Goal: Find specific page/section: Find specific page/section

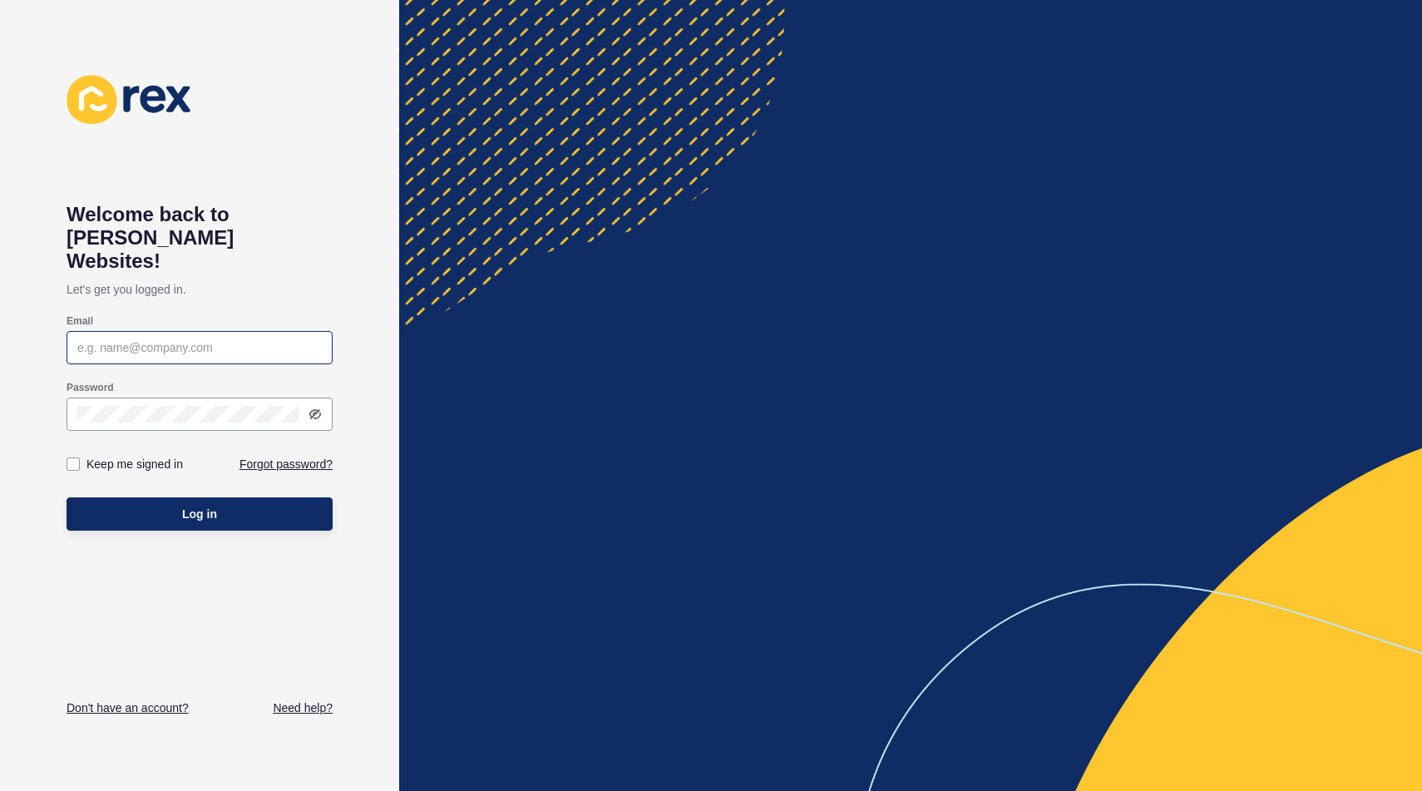
click at [121, 335] on div at bounding box center [200, 347] width 266 height 33
type input "[PERSON_NAME][EMAIL_ADDRESS][PERSON_NAME][DOMAIN_NAME]"
click at [323, 398] on div at bounding box center [200, 414] width 266 height 33
click at [314, 410] on icon at bounding box center [314, 413] width 8 height 7
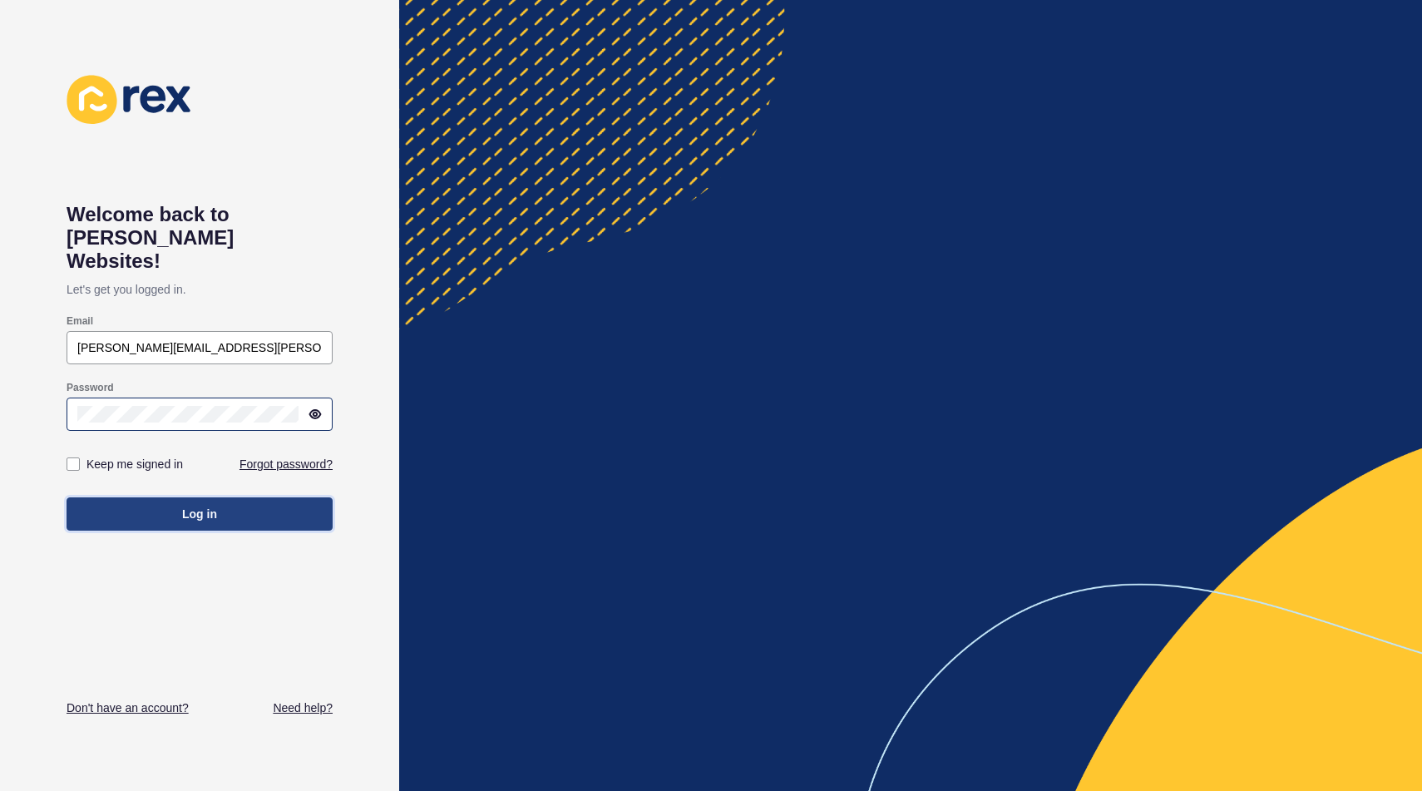
click at [238, 497] on button "Log in" at bounding box center [200, 513] width 266 height 33
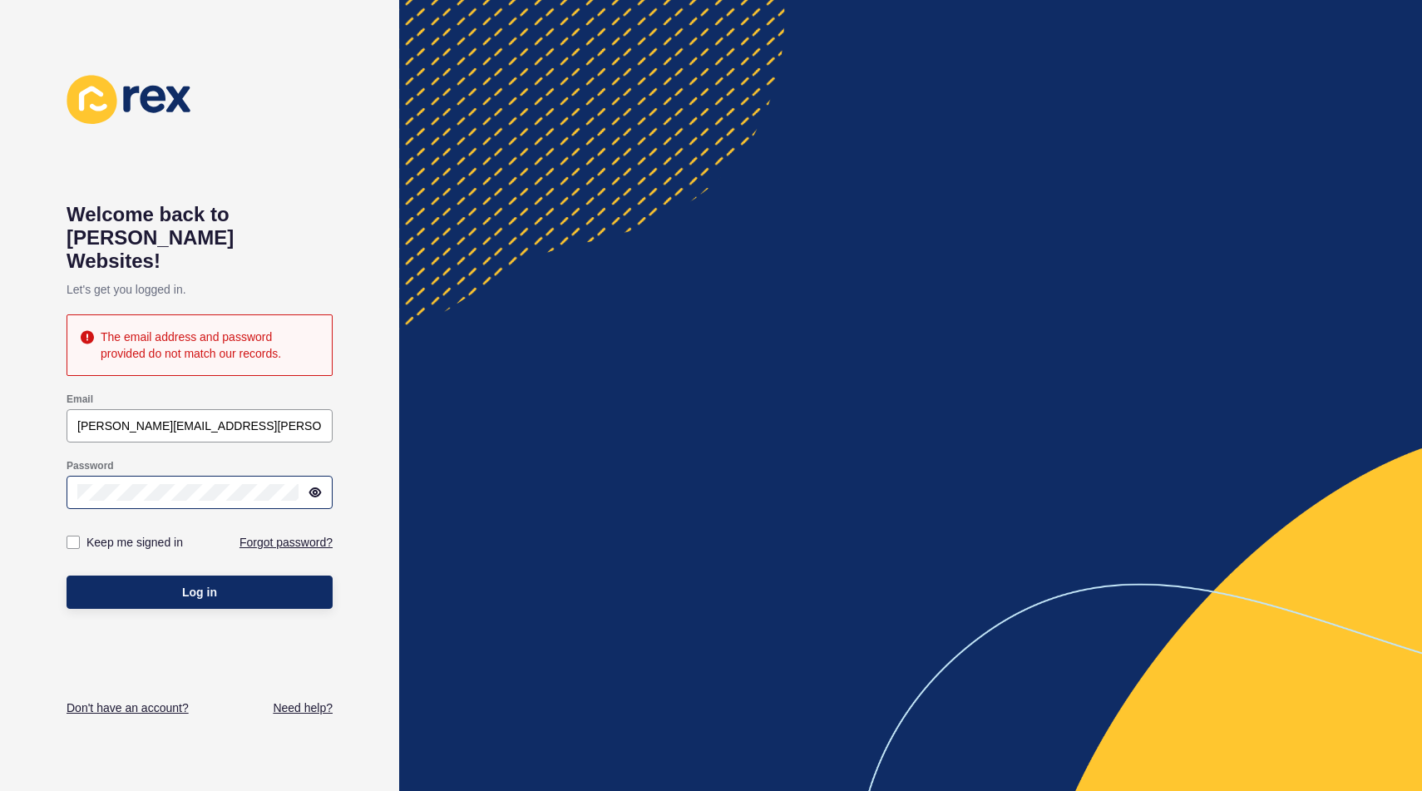
click at [123, 526] on div "Keep me signed in" at bounding box center [133, 542] width 133 height 33
click at [100, 534] on label "Keep me signed in" at bounding box center [135, 542] width 96 height 17
click at [81, 537] on input "Keep me signed in" at bounding box center [75, 542] width 11 height 11
checkbox input "true"
click at [207, 584] on span "Log in" at bounding box center [199, 592] width 35 height 17
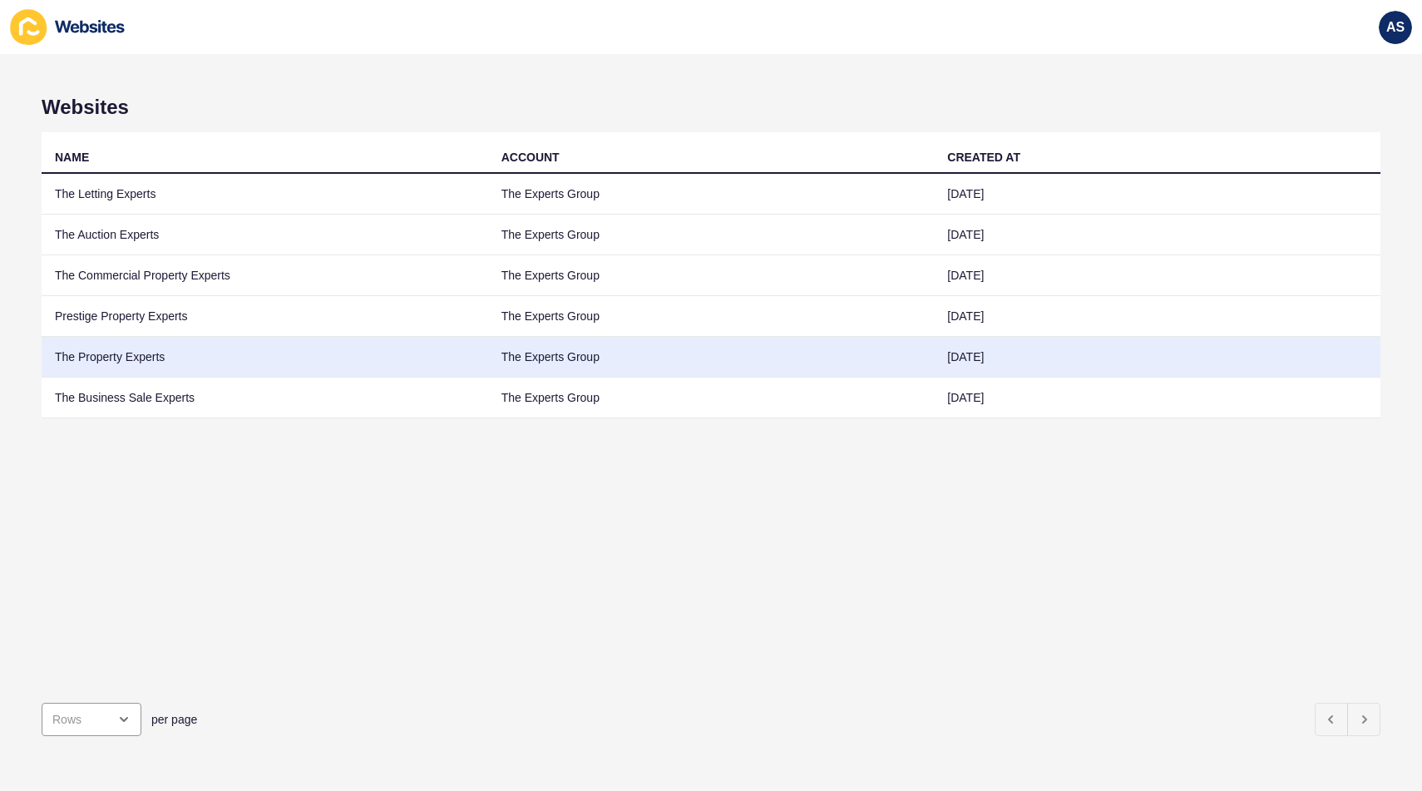
click at [216, 359] on td "The Property Experts" at bounding box center [265, 357] width 447 height 41
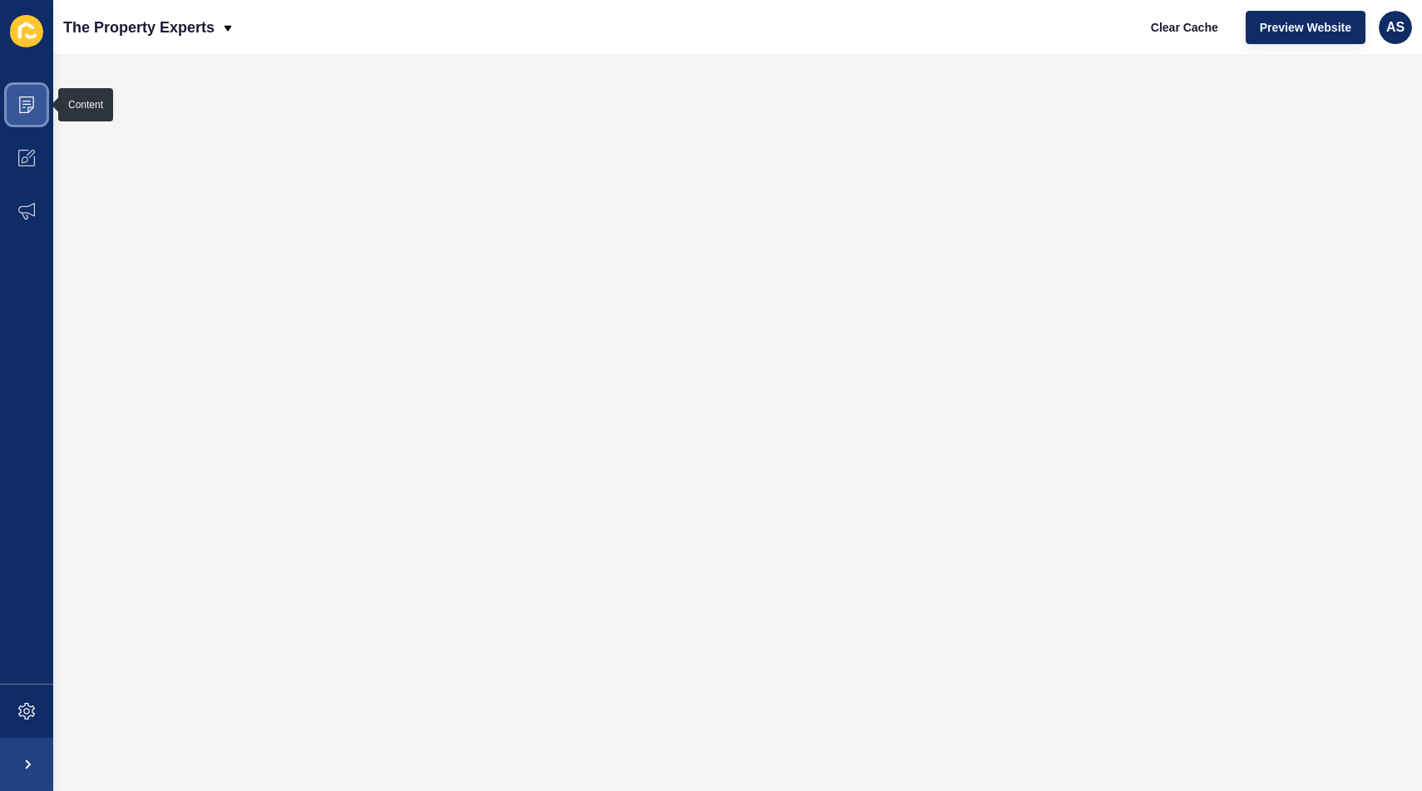
click at [33, 98] on icon at bounding box center [26, 104] width 17 height 17
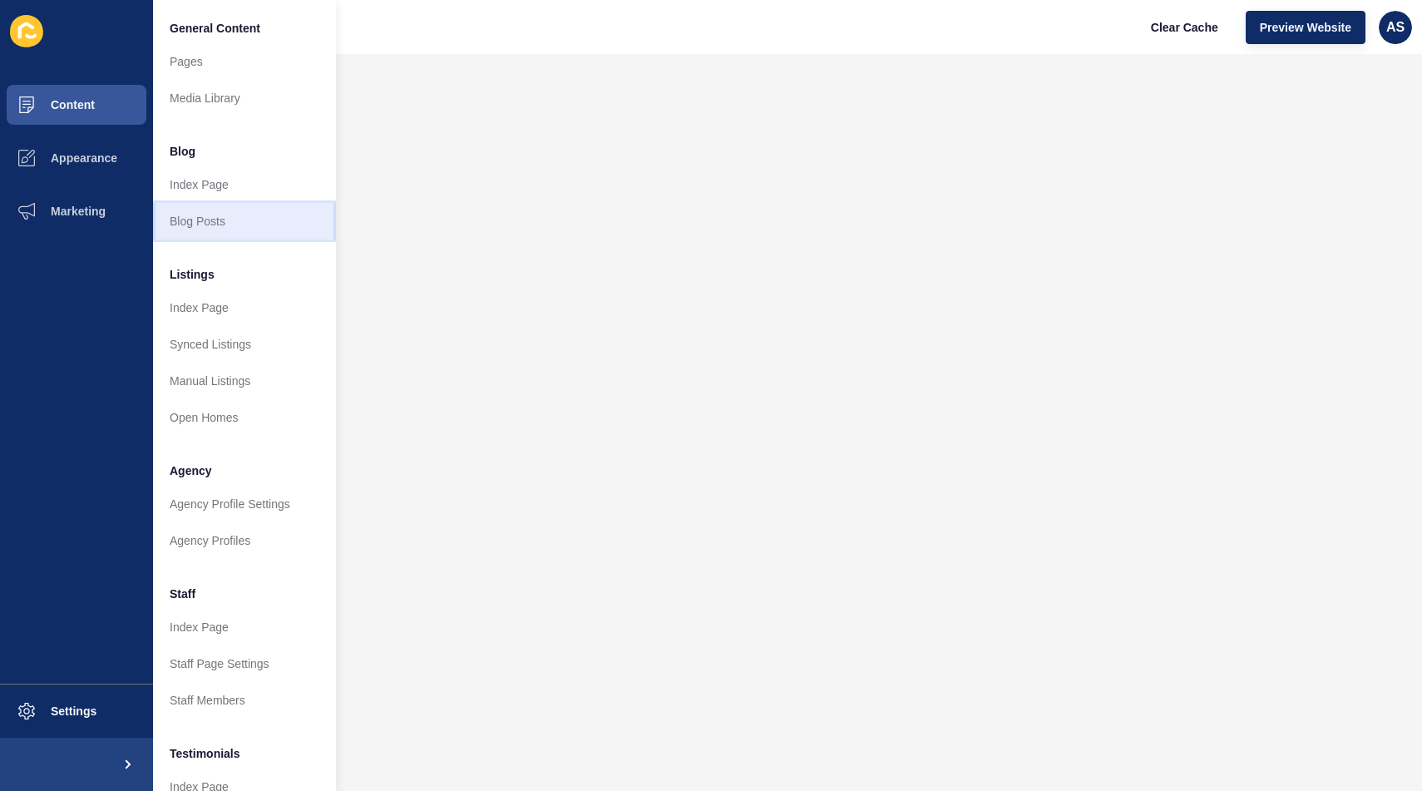
click at [236, 226] on link "Blog Posts" at bounding box center [244, 221] width 183 height 37
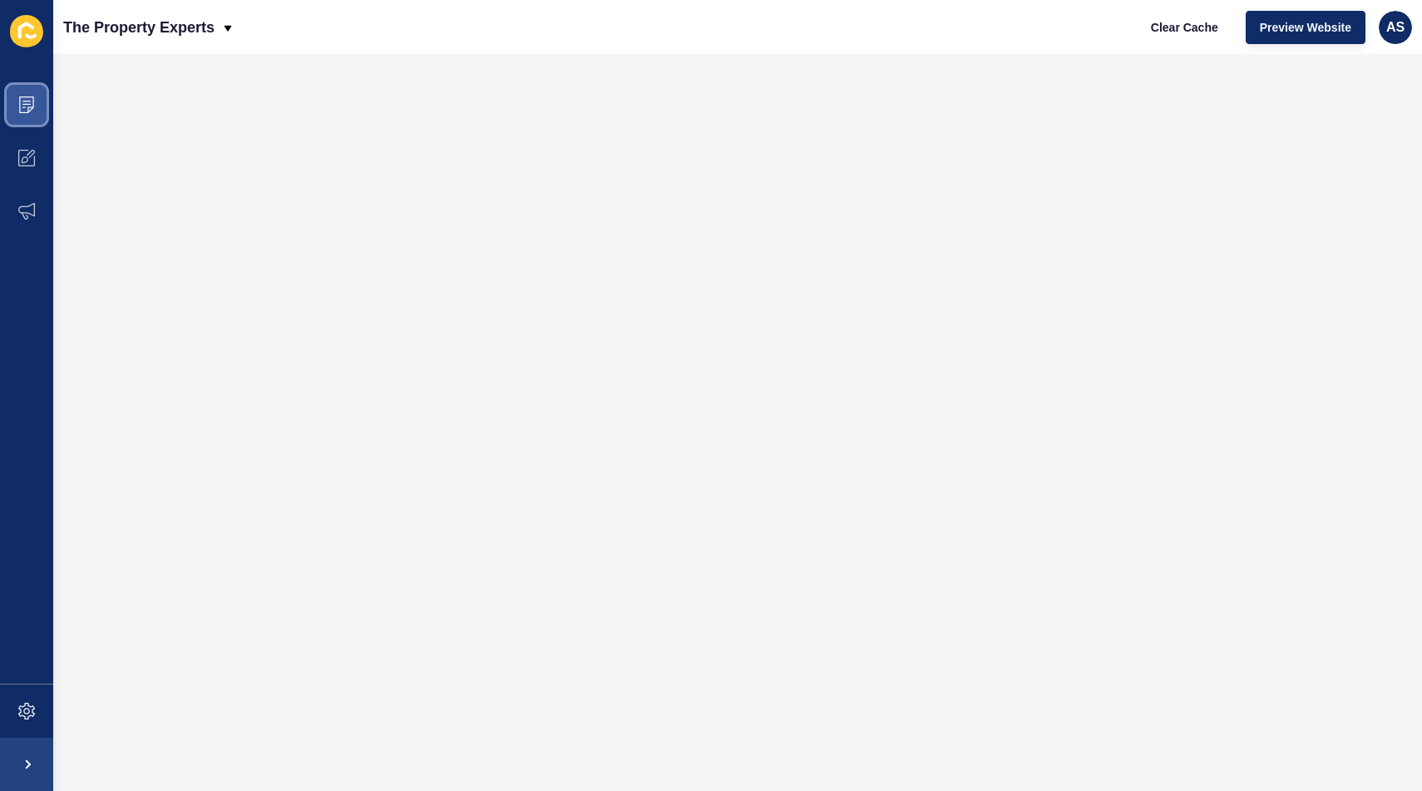
click at [32, 108] on icon at bounding box center [26, 104] width 15 height 17
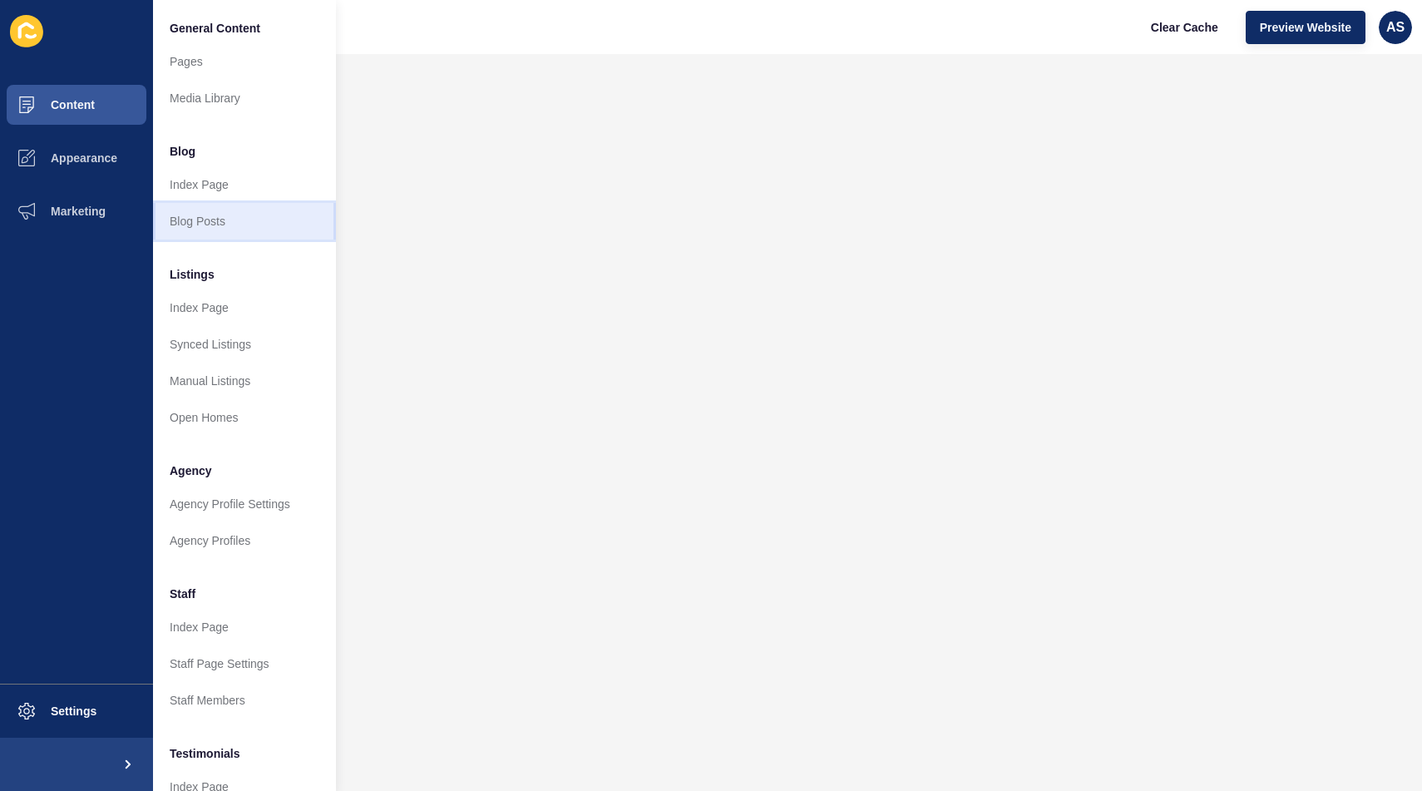
click at [221, 224] on link "Blog Posts" at bounding box center [244, 221] width 183 height 37
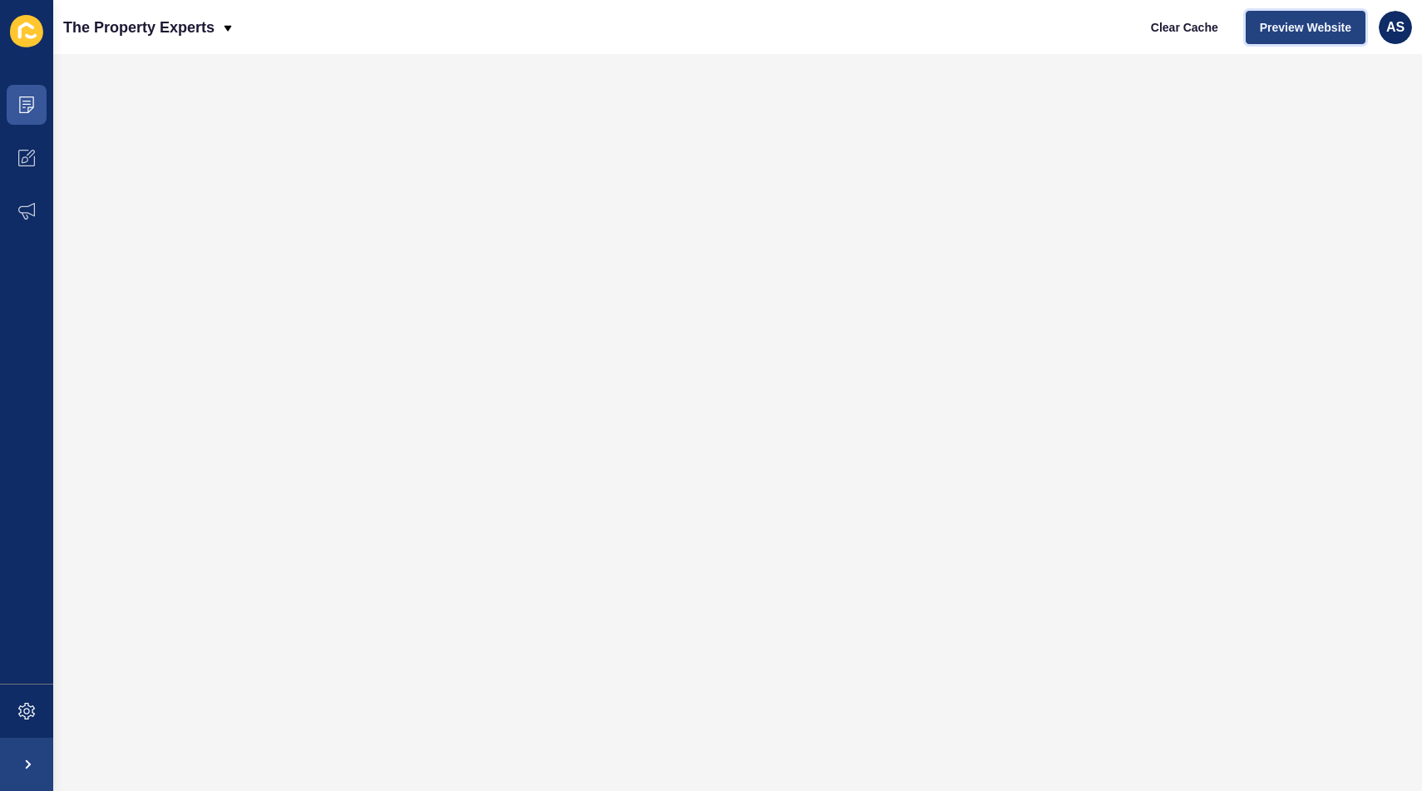
click at [1315, 25] on span "Preview Website" at bounding box center [1305, 27] width 91 height 17
click at [1321, 27] on span "Preview Website" at bounding box center [1305, 27] width 91 height 17
click at [32, 105] on icon at bounding box center [26, 104] width 15 height 17
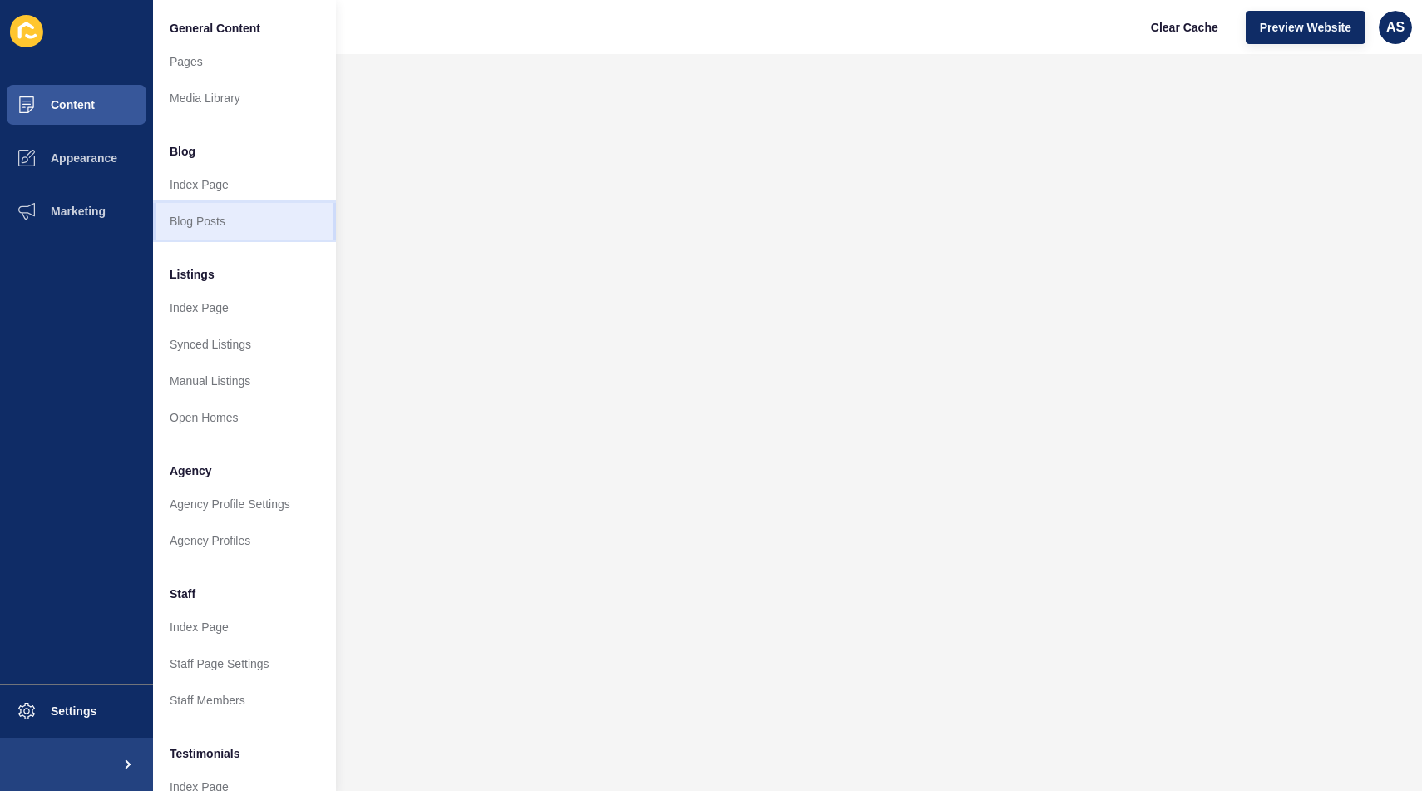
click at [214, 217] on link "Blog Posts" at bounding box center [244, 221] width 183 height 37
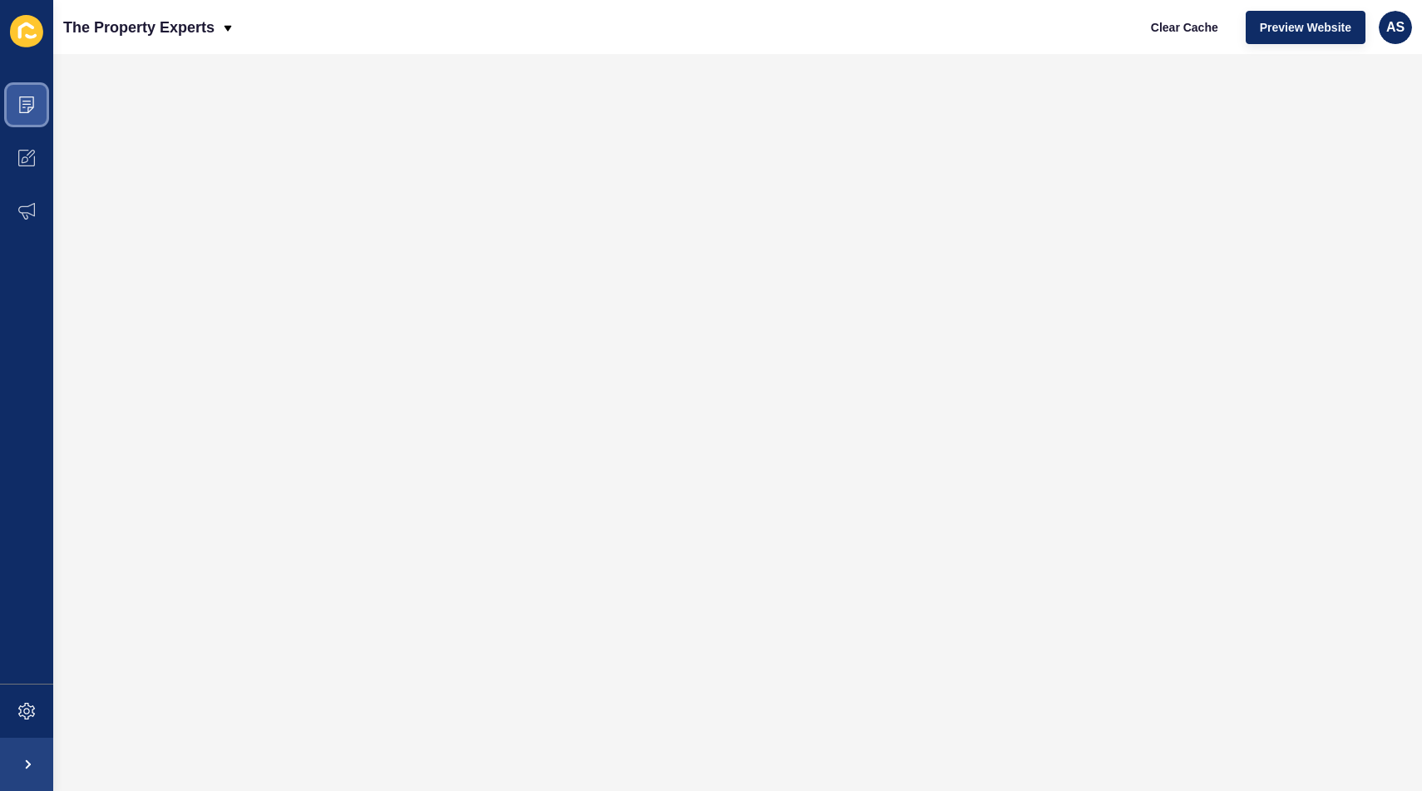
click at [26, 97] on icon at bounding box center [26, 104] width 17 height 17
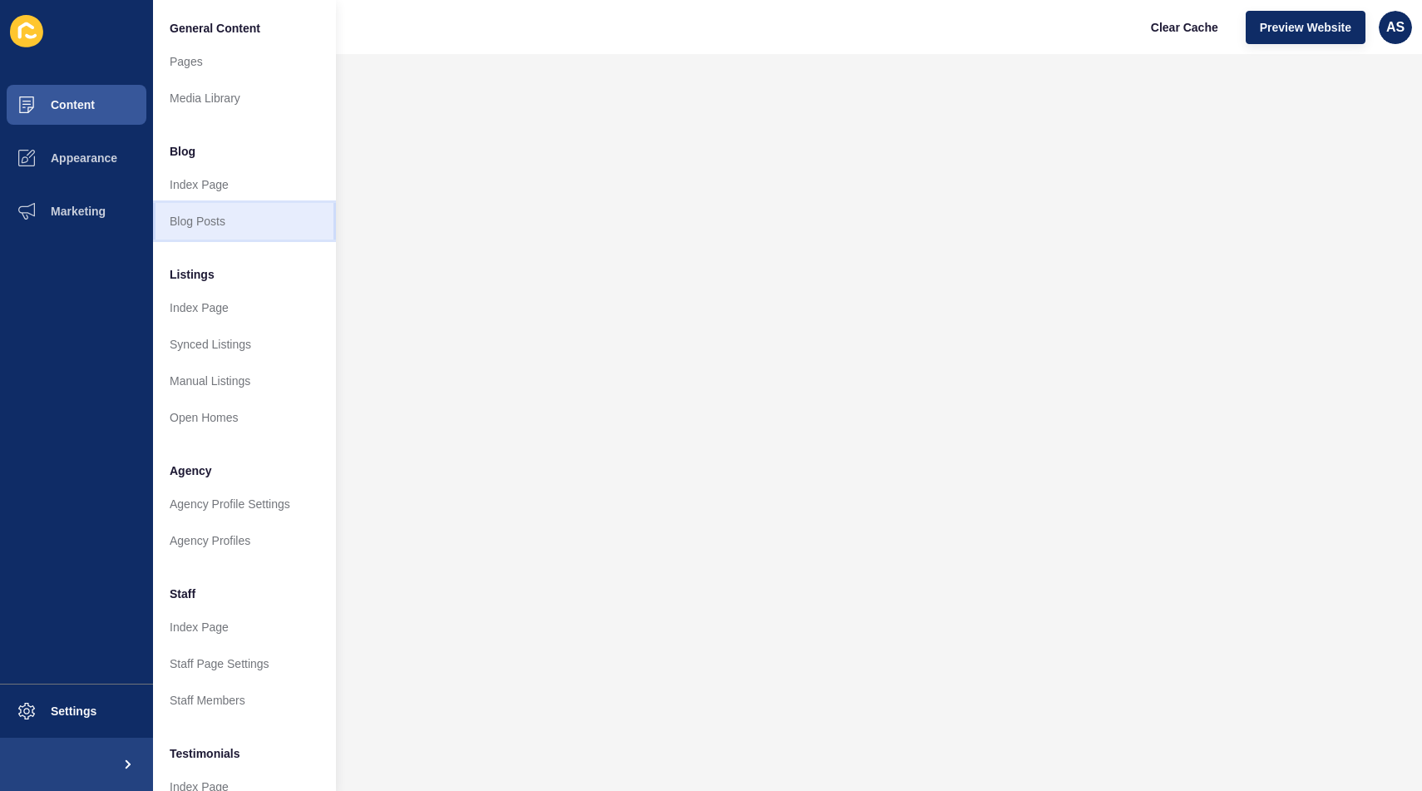
click at [226, 223] on link "Blog Posts" at bounding box center [244, 221] width 183 height 37
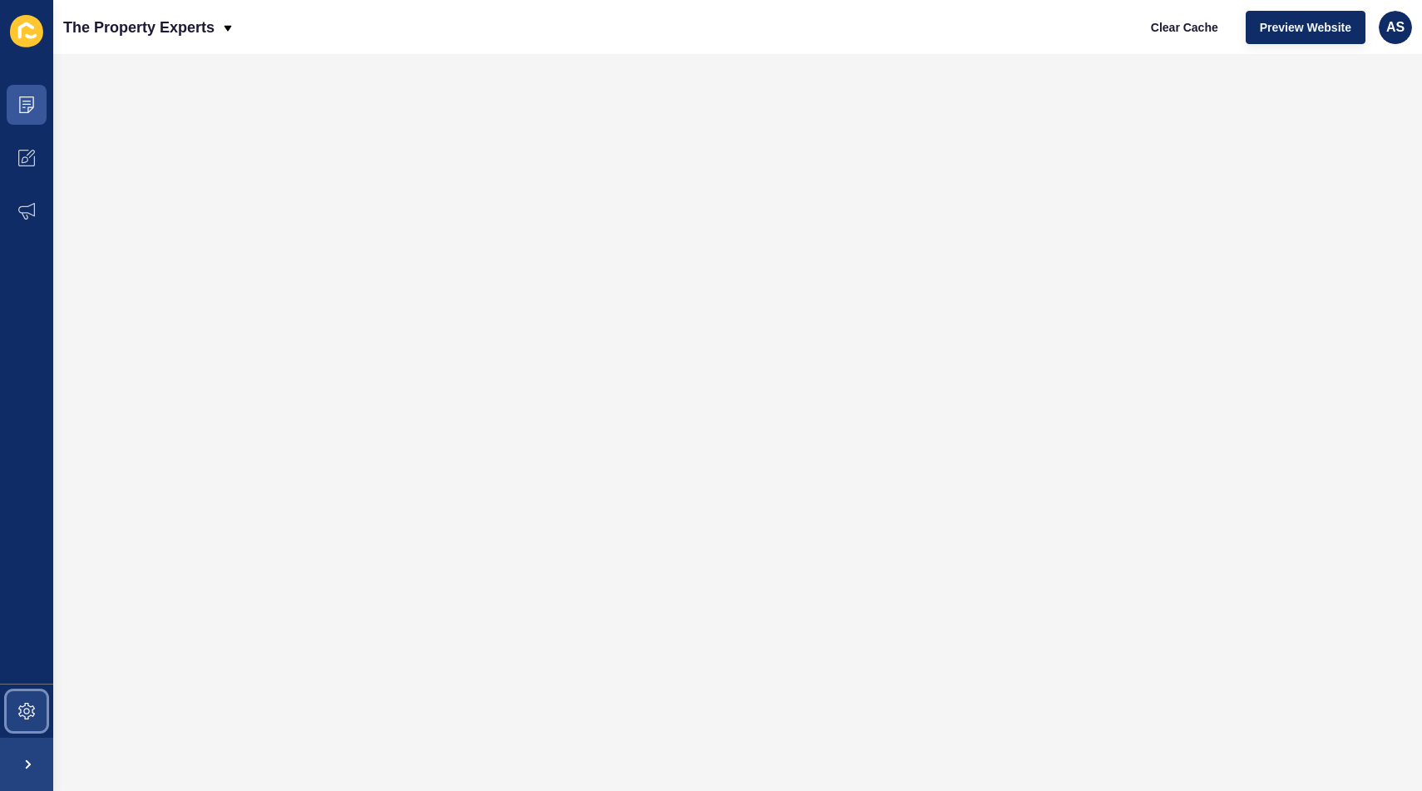
click at [22, 715] on icon at bounding box center [26, 711] width 17 height 17
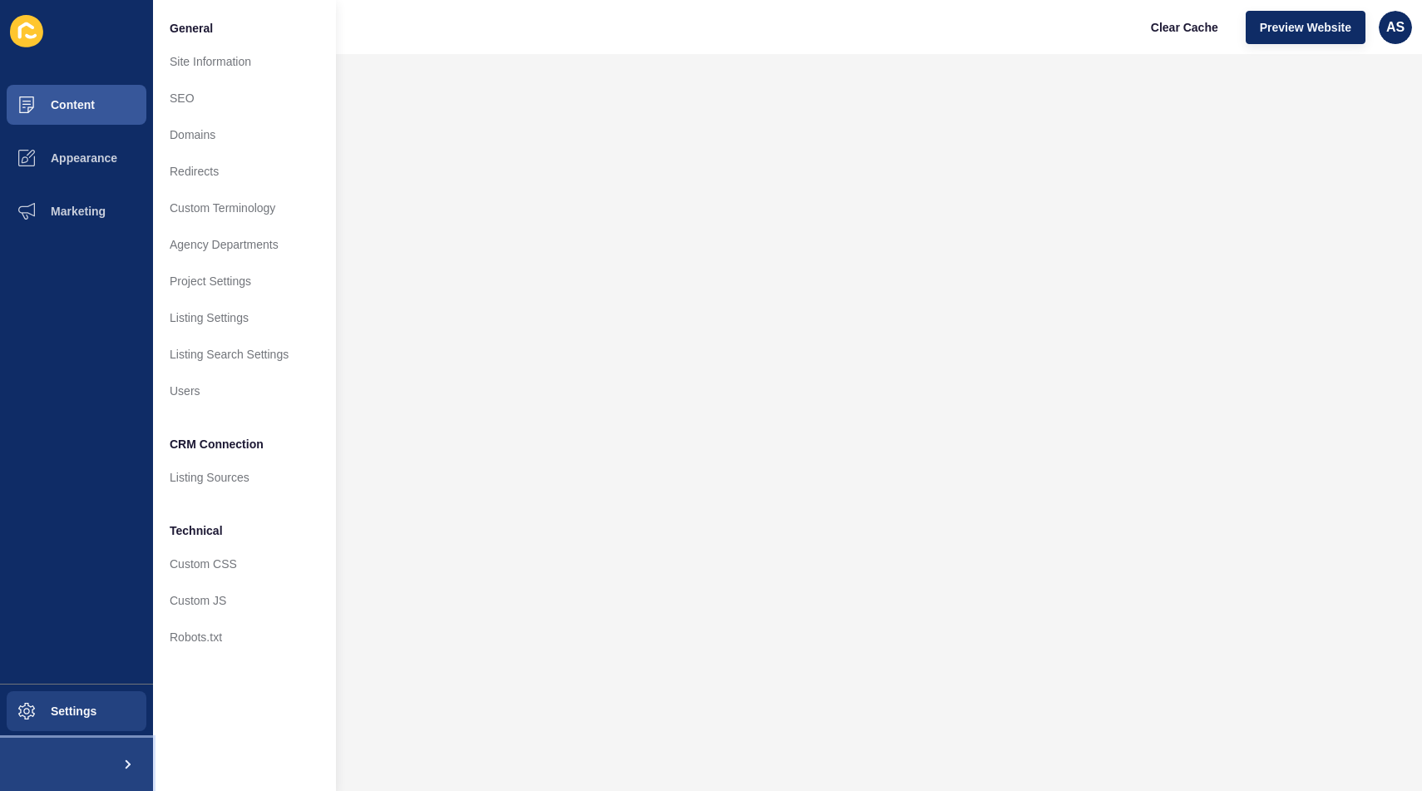
click at [101, 790] on span at bounding box center [126, 764] width 53 height 53
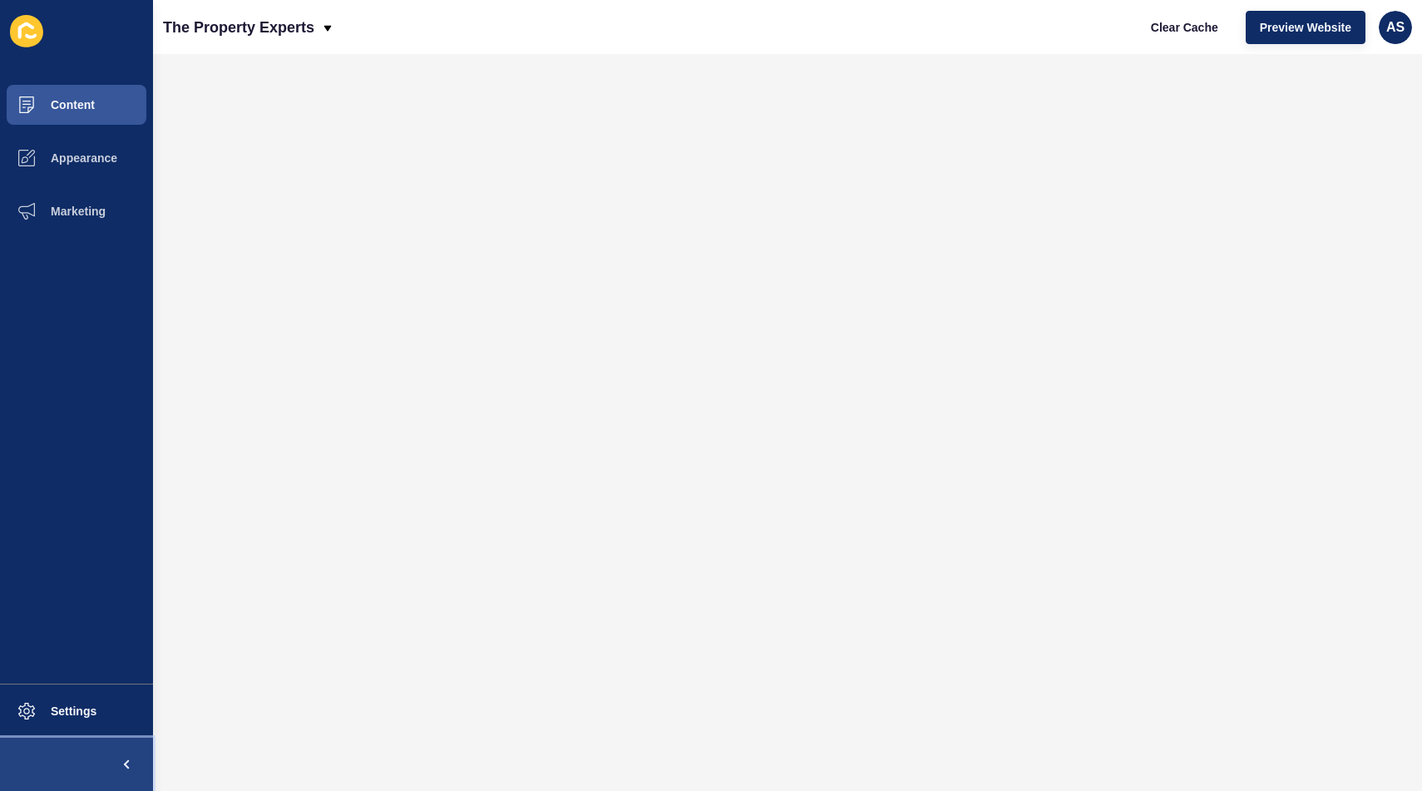
click at [113, 767] on span at bounding box center [126, 764] width 53 height 53
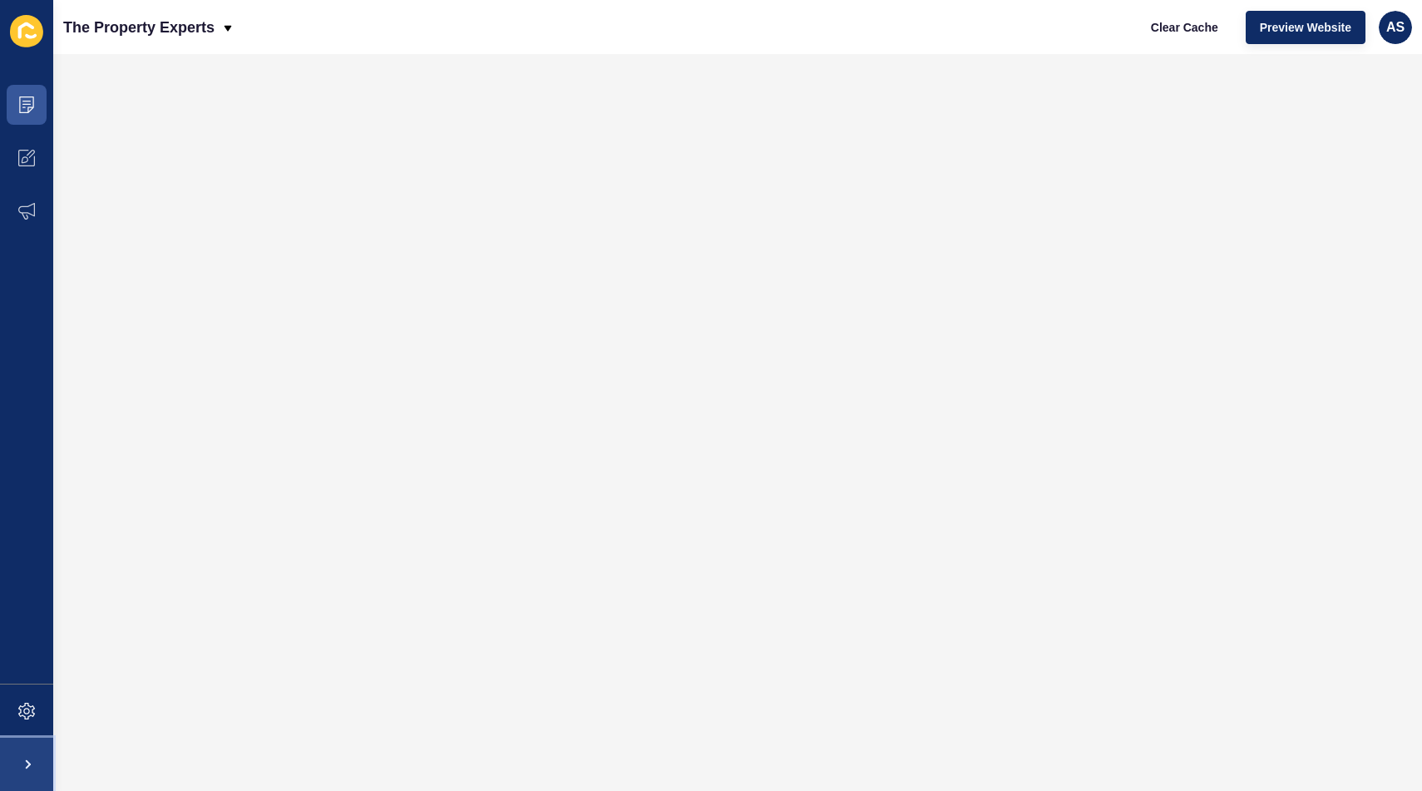
click at [16, 764] on span at bounding box center [26, 764] width 53 height 53
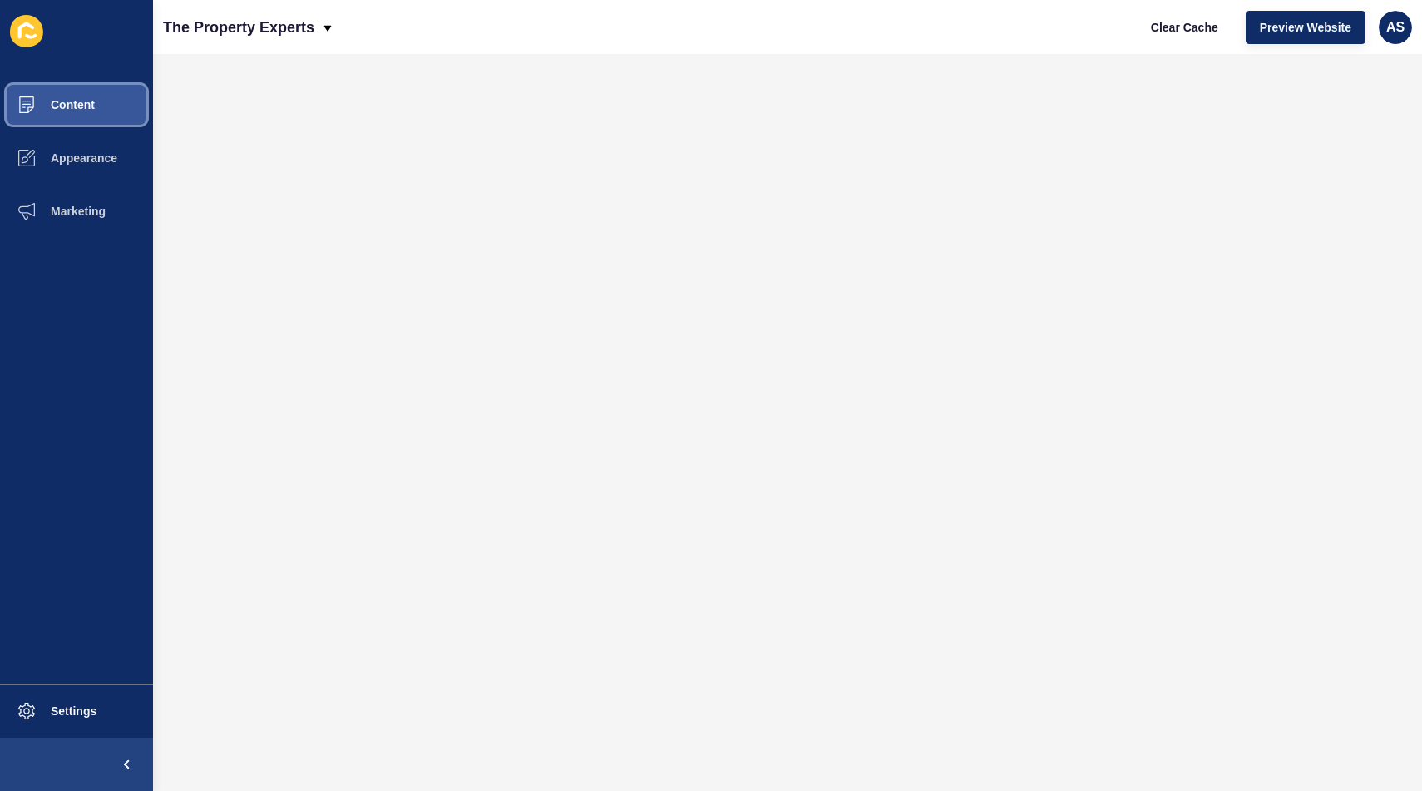
click at [98, 102] on button "Content" at bounding box center [76, 104] width 153 height 53
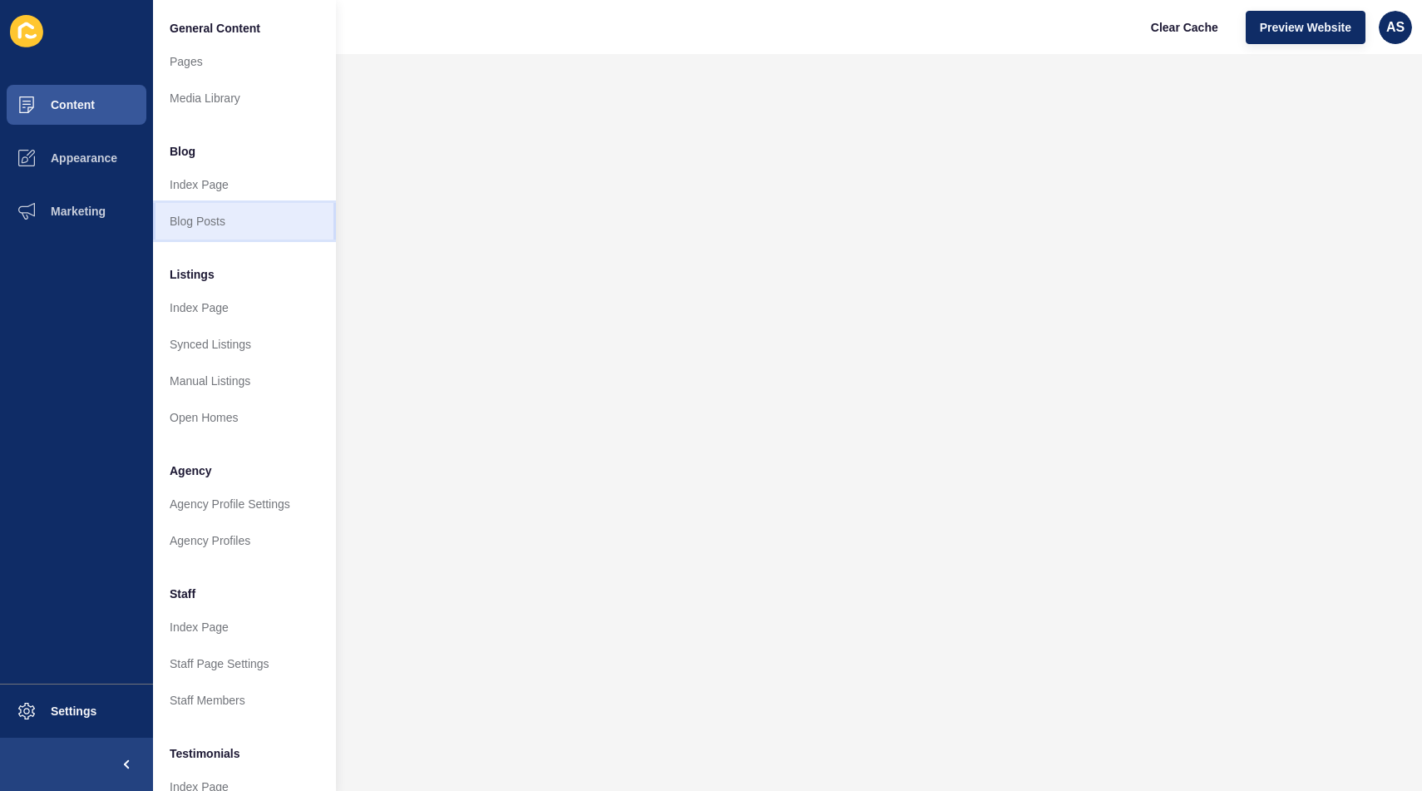
click at [222, 222] on link "Blog Posts" at bounding box center [244, 221] width 183 height 37
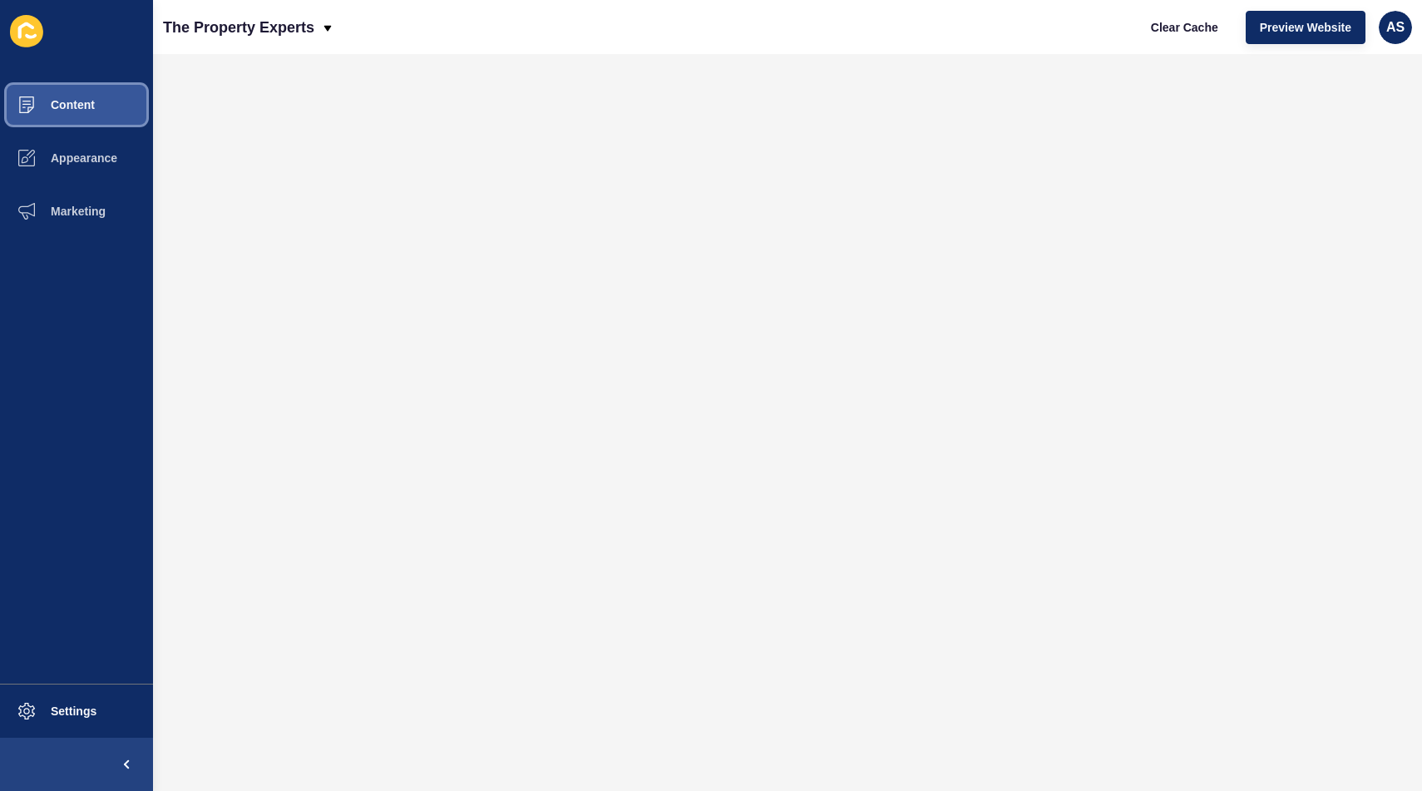
click at [88, 87] on button "Content" at bounding box center [76, 104] width 153 height 53
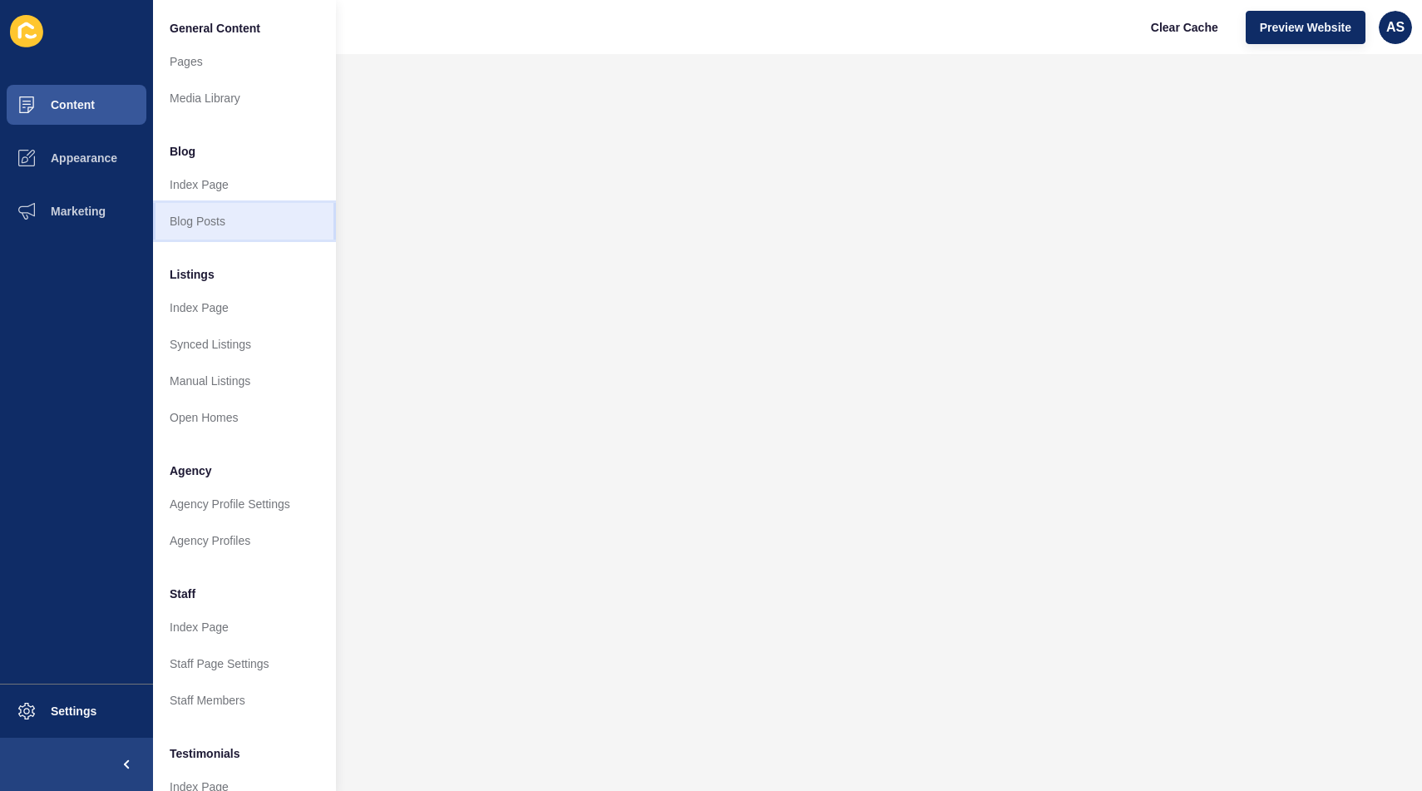
click at [242, 221] on link "Blog Posts" at bounding box center [244, 221] width 183 height 37
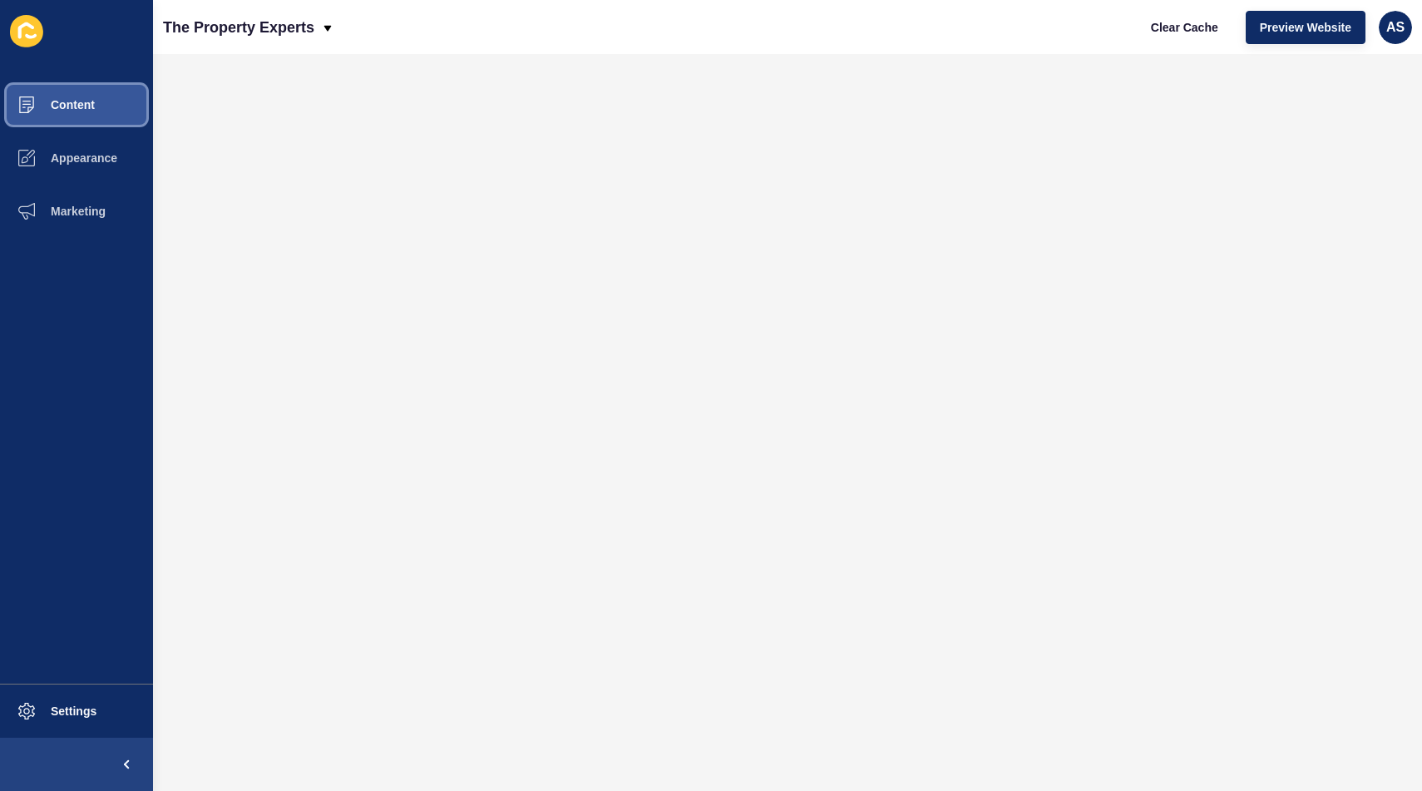
click at [89, 101] on span "Content" at bounding box center [46, 104] width 97 height 13
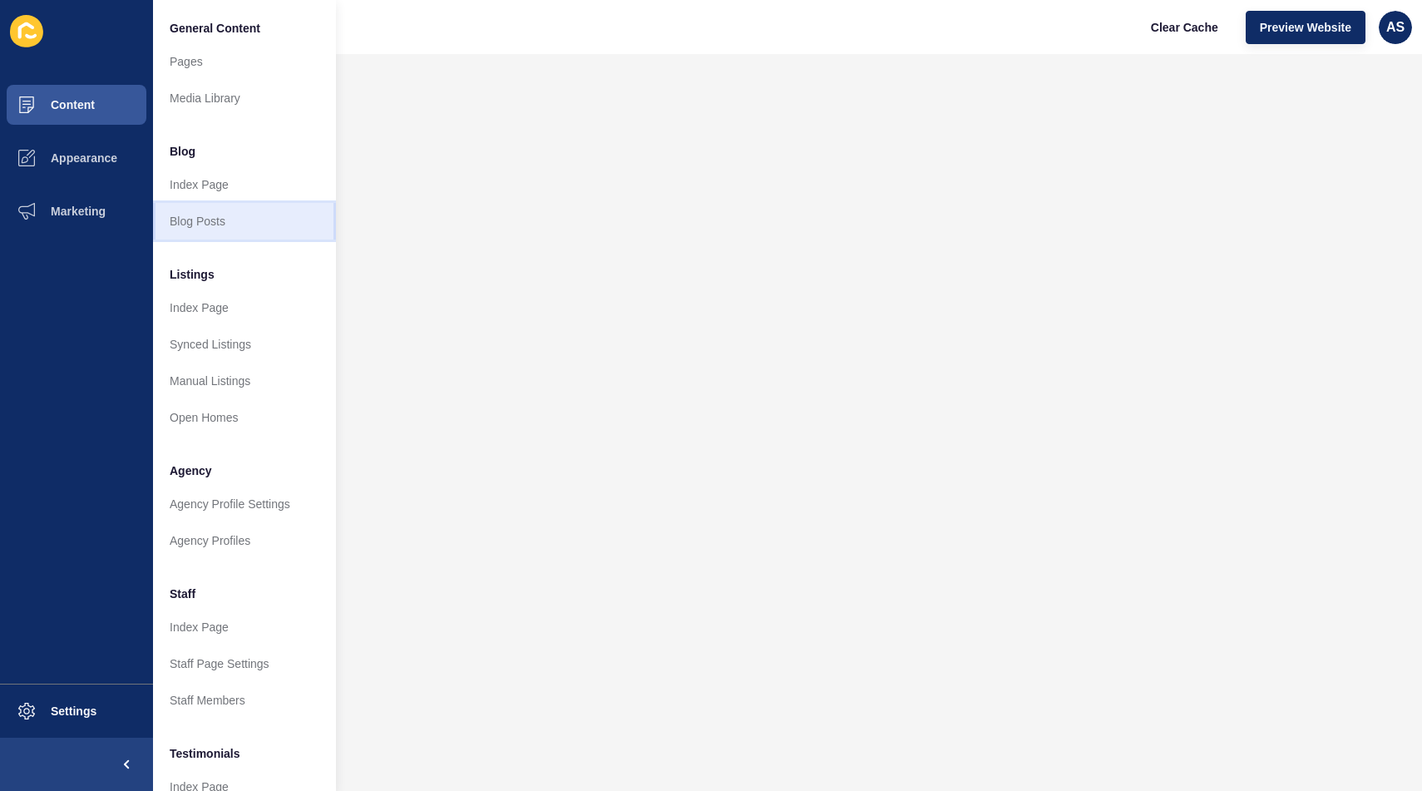
click at [218, 227] on link "Blog Posts" at bounding box center [244, 221] width 183 height 37
